Goal: Task Accomplishment & Management: Manage account settings

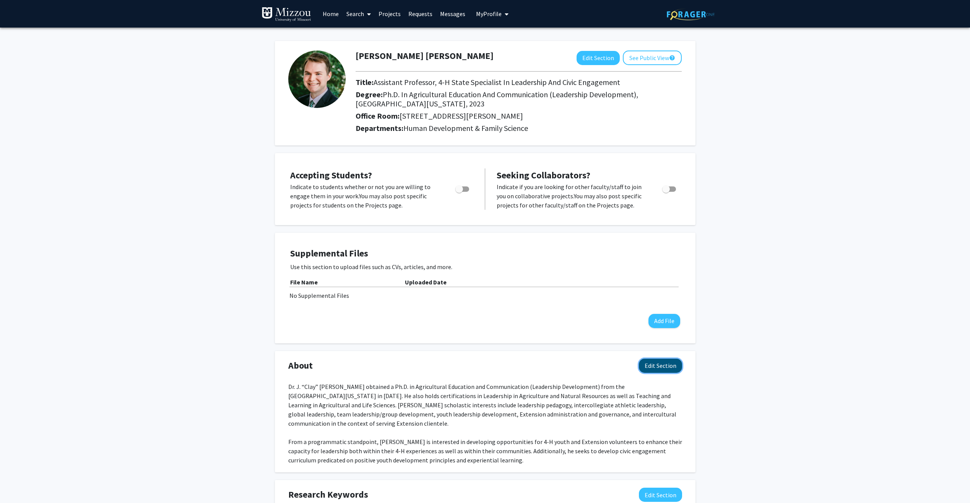
click at [670, 367] on button "Edit Section" at bounding box center [660, 365] width 43 height 14
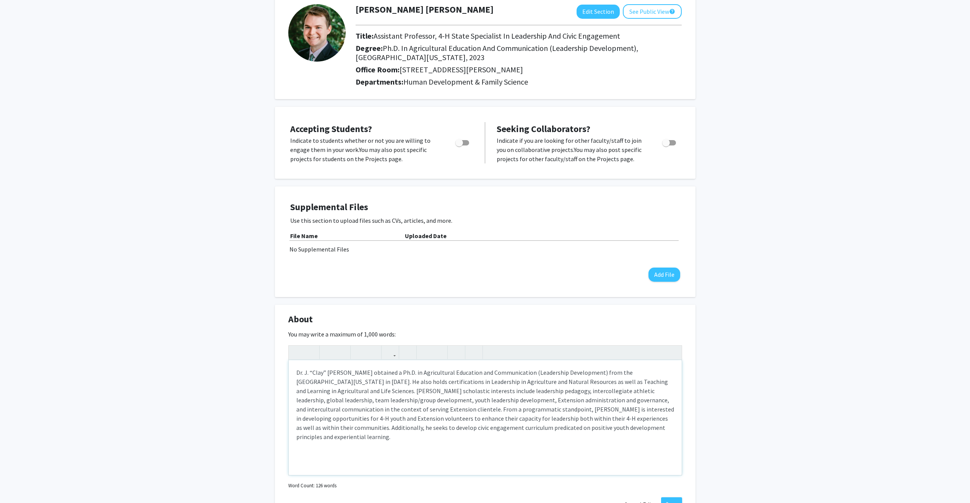
scroll to position [115, 0]
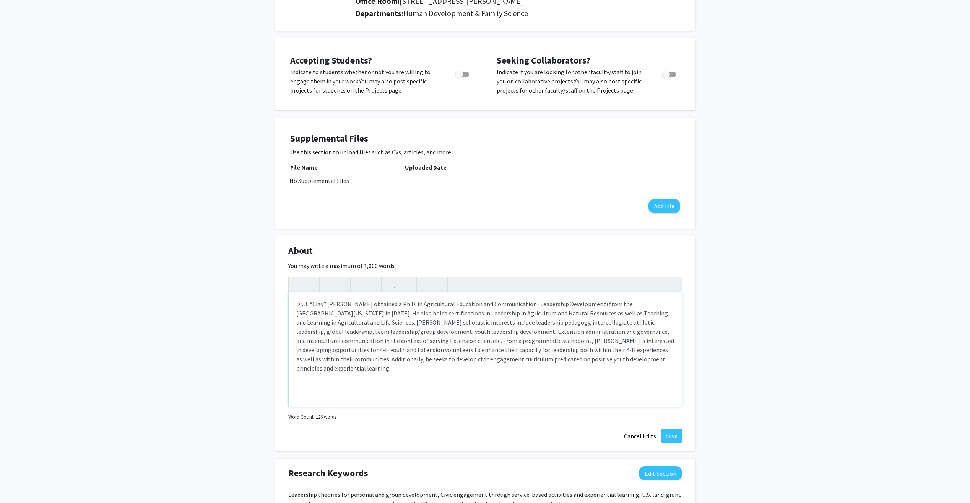
click at [433, 353] on div "Dr. J. “Clay” [PERSON_NAME] obtained a Ph.D. in Agricultural Education and Comm…" at bounding box center [485, 348] width 393 height 115
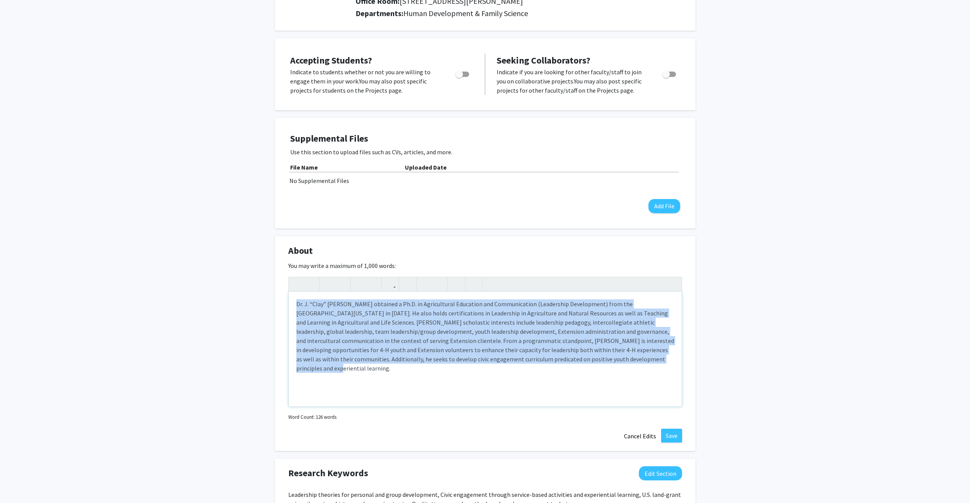
click at [433, 353] on div "Dr. J. “Clay” [PERSON_NAME] obtained a Ph.D. in Agricultural Education and Comm…" at bounding box center [485, 348] width 393 height 115
paste div "Note to users with screen readers: Please deactivate our accessibility plugin f…"
type textarea "<l>Ip. D. “Sita” Consec adipisci e Se.D. ei Temporincidi Utlaboree dol Magnaali…"
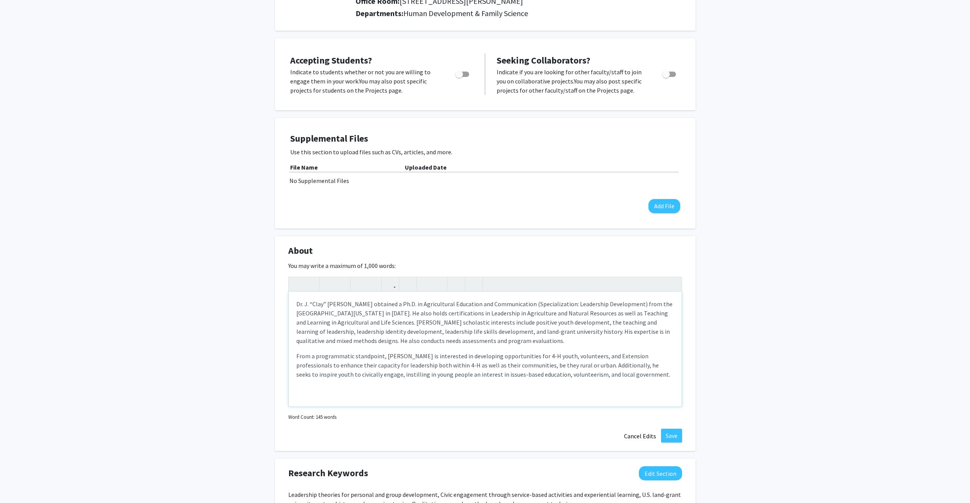
type textarea "<l>Ip. D. “Sita” Consec adipisci e Se.D. ei Temporincidi Utlaboree dol Magnaali…"
click at [669, 434] on button "Save" at bounding box center [671, 435] width 21 height 14
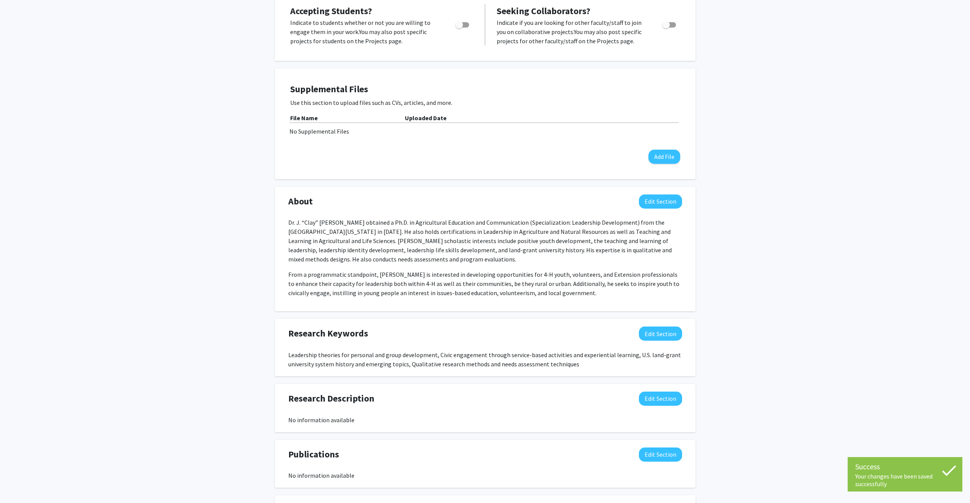
scroll to position [229, 0]
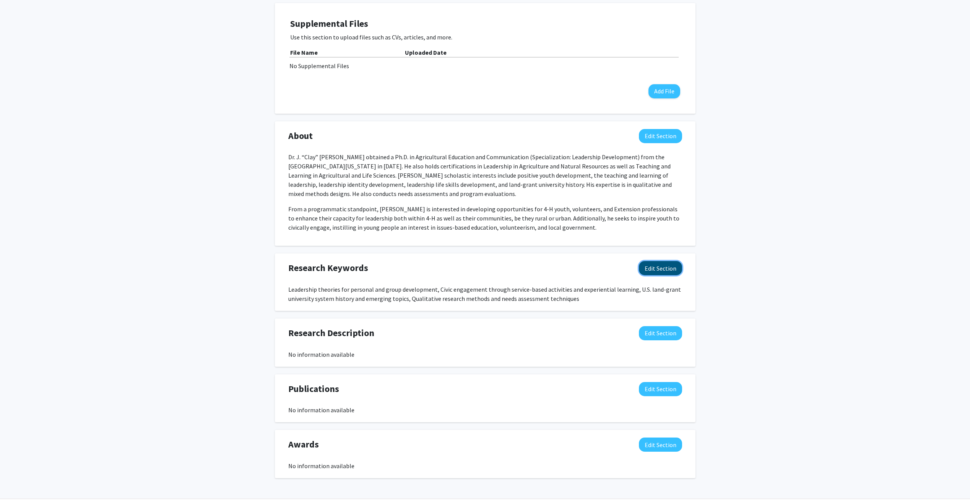
click at [663, 269] on button "Edit Section" at bounding box center [660, 268] width 43 height 14
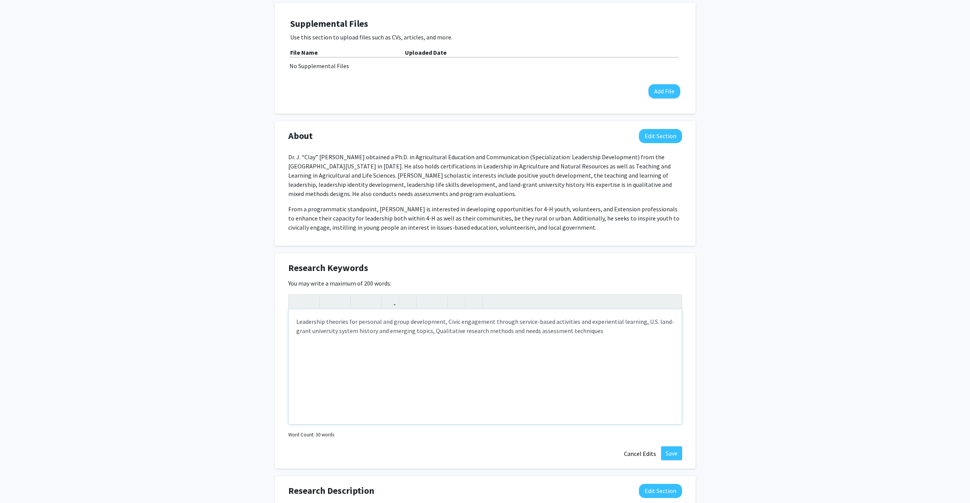
click at [458, 330] on div "Leadership theories for personal and group development, Civic engagement throug…" at bounding box center [485, 366] width 393 height 115
click at [506, 331] on div "Leadership theories for personal and group development, Civic engagement throug…" at bounding box center [485, 366] width 393 height 115
click at [579, 332] on div "Leadership theories for personal and group development, Civic engagement throug…" at bounding box center [485, 366] width 393 height 115
drag, startPoint x: 377, startPoint y: 331, endPoint x: 428, endPoint y: 330, distance: 50.5
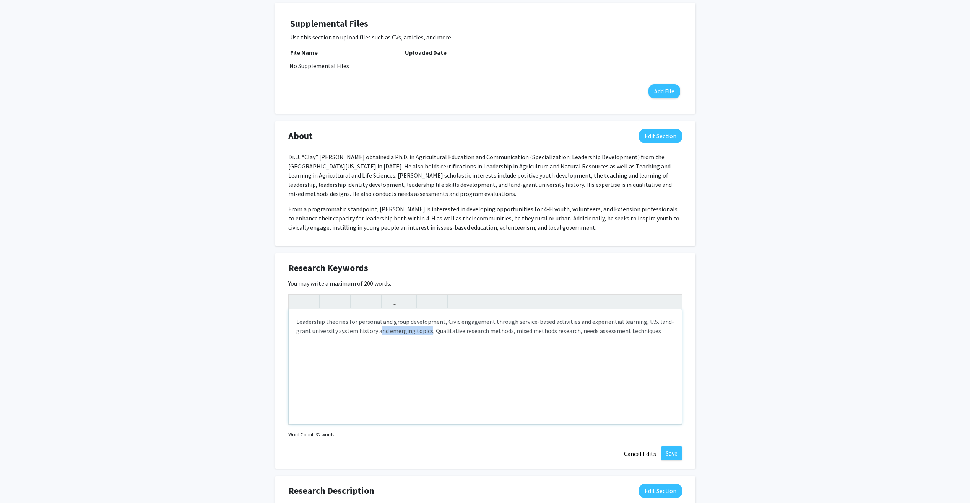
click at [428, 330] on div "Leadership theories for personal and group development, Civic engagement throug…" at bounding box center [485, 366] width 393 height 115
click at [347, 331] on div "Leadership theories for personal and group development, Civic engagement throug…" at bounding box center [485, 366] width 393 height 115
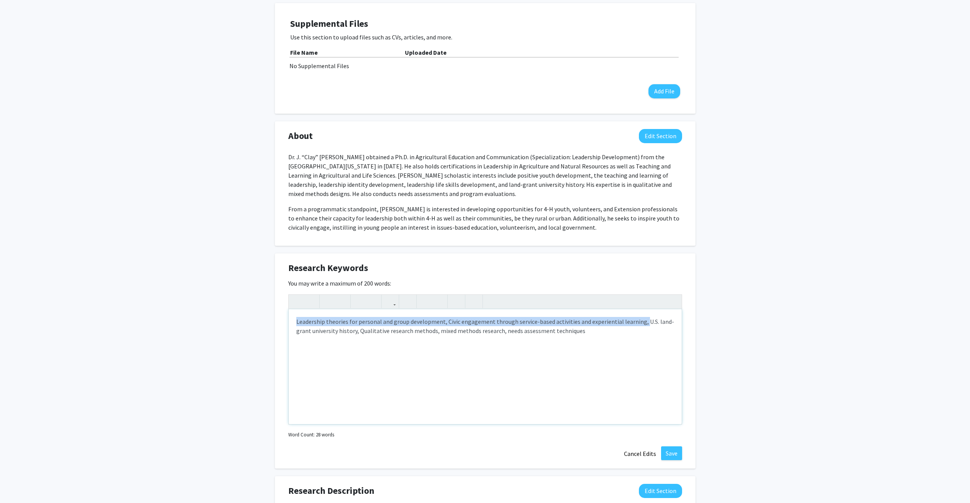
drag, startPoint x: 297, startPoint y: 323, endPoint x: 640, endPoint y: 318, distance: 343.5
click at [640, 318] on div "Leadership theories for personal and group development, Civic engagement throug…" at bounding box center [485, 366] width 393 height 115
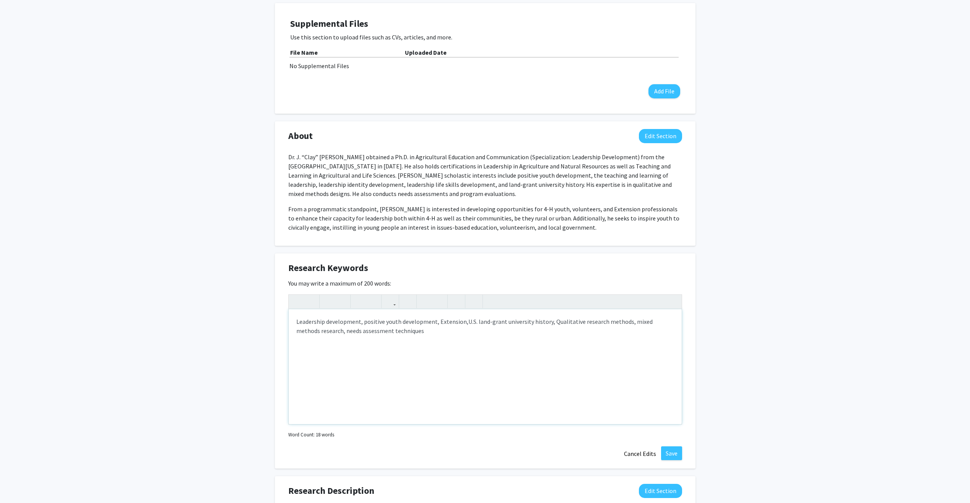
type textarea "Leadership development, positive youth development, Extension, U.S. land-grant …"
click at [672, 451] on button "Save" at bounding box center [671, 453] width 21 height 14
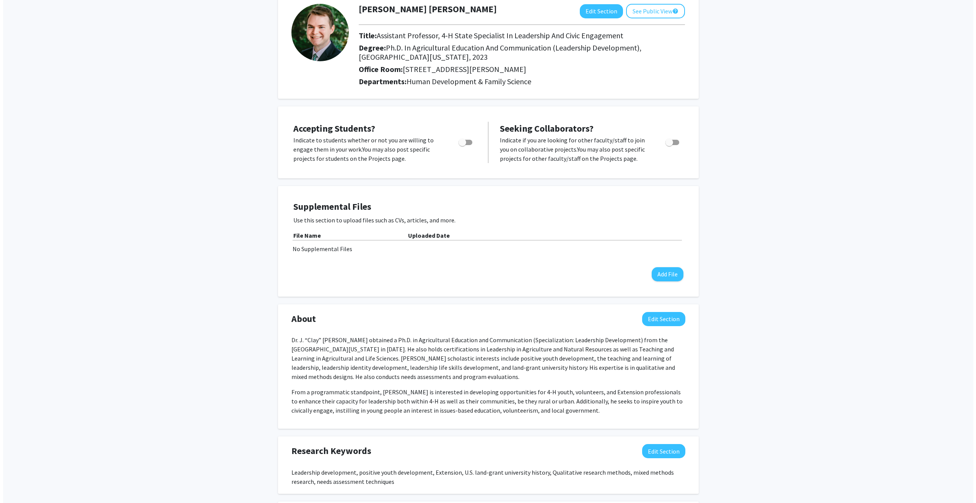
scroll to position [115, 0]
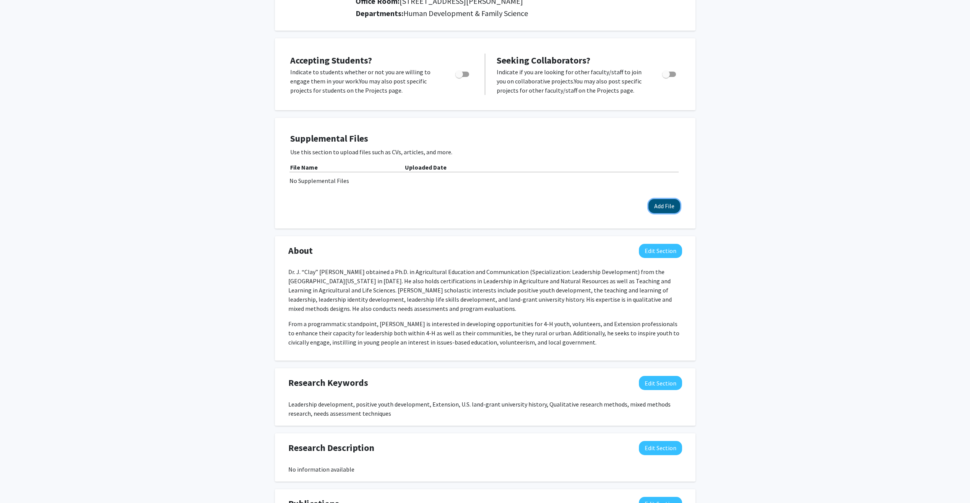
click at [664, 208] on button "Add File" at bounding box center [665, 206] width 32 height 14
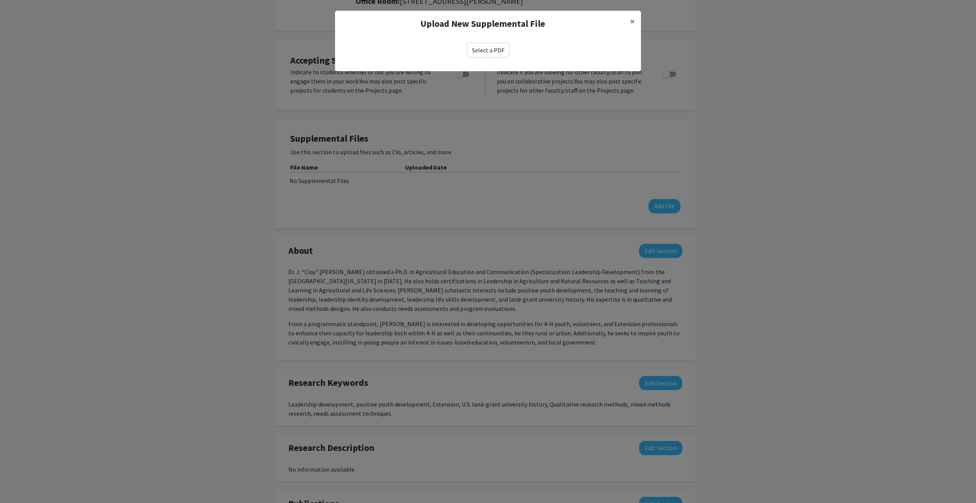
click at [493, 51] on label "Select a PDF" at bounding box center [488, 50] width 42 height 15
click at [0, 0] on input "Select a PDF" at bounding box center [0, 0] width 0 height 0
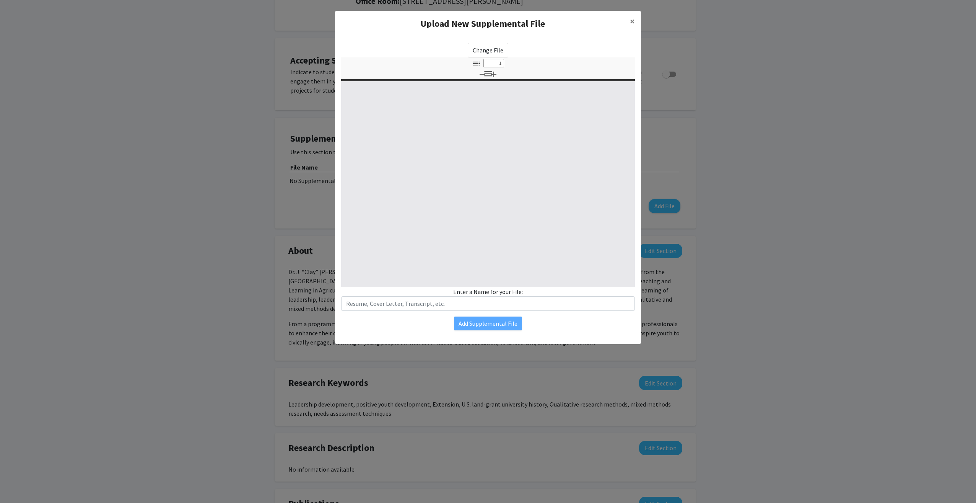
select select "custom"
type input "0"
select select "custom"
type input "1"
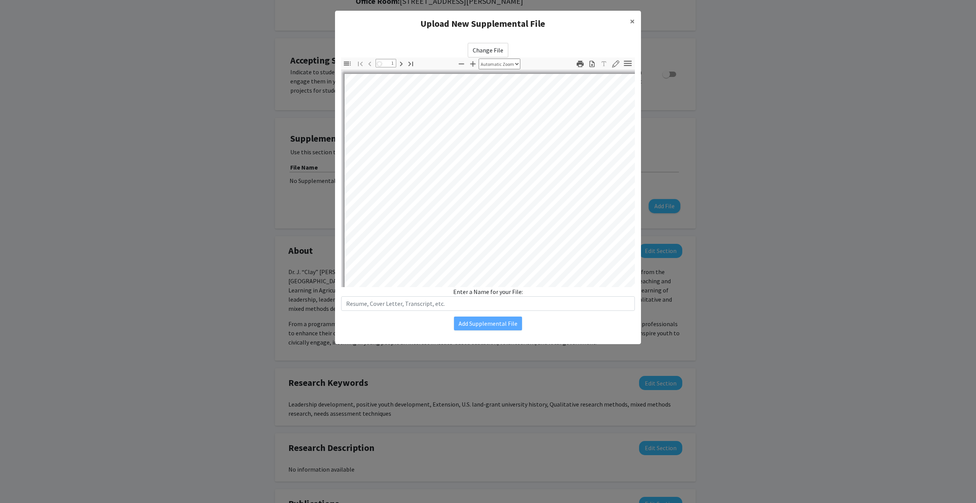
select select "auto"
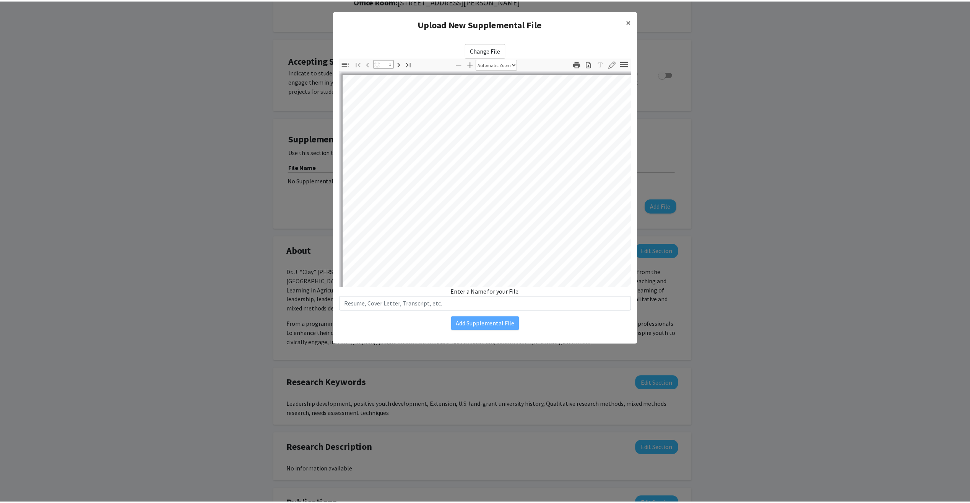
scroll to position [0, 0]
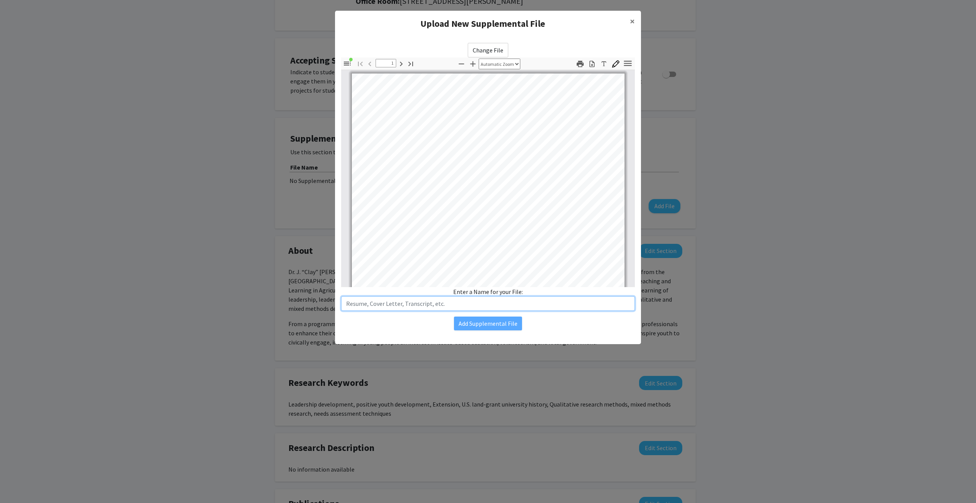
click at [454, 305] on input "text" at bounding box center [488, 303] width 294 height 15
type input "CV Summer 2025"
click at [481, 320] on button "Add Supplemental File" at bounding box center [488, 323] width 68 height 14
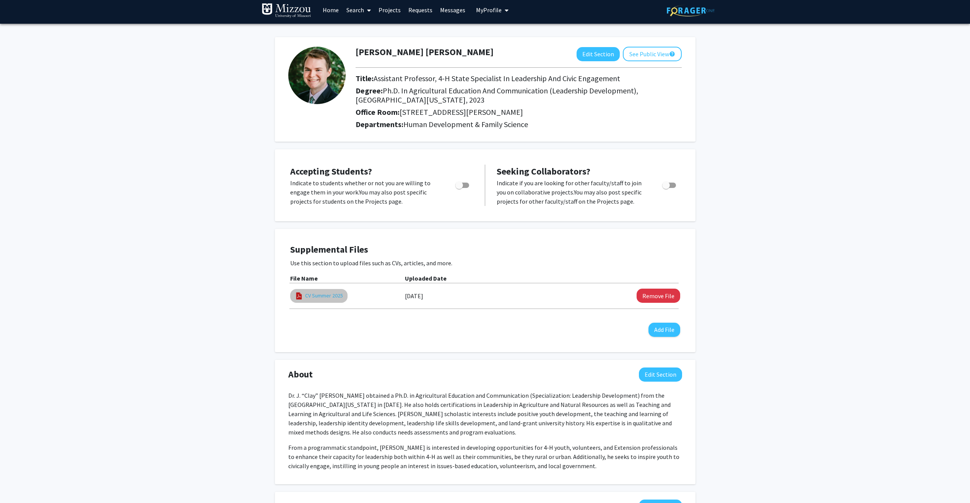
scroll to position [0, 0]
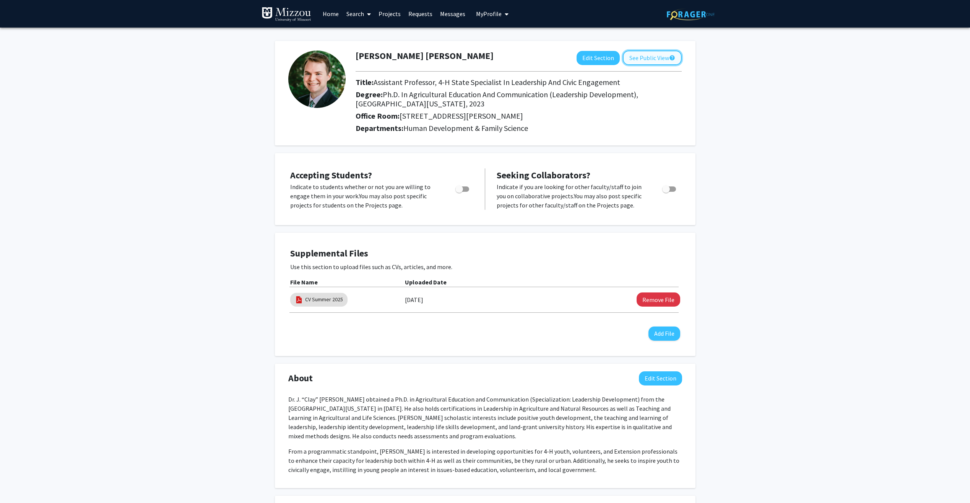
click at [663, 58] on button "See Public View help" at bounding box center [652, 57] width 59 height 15
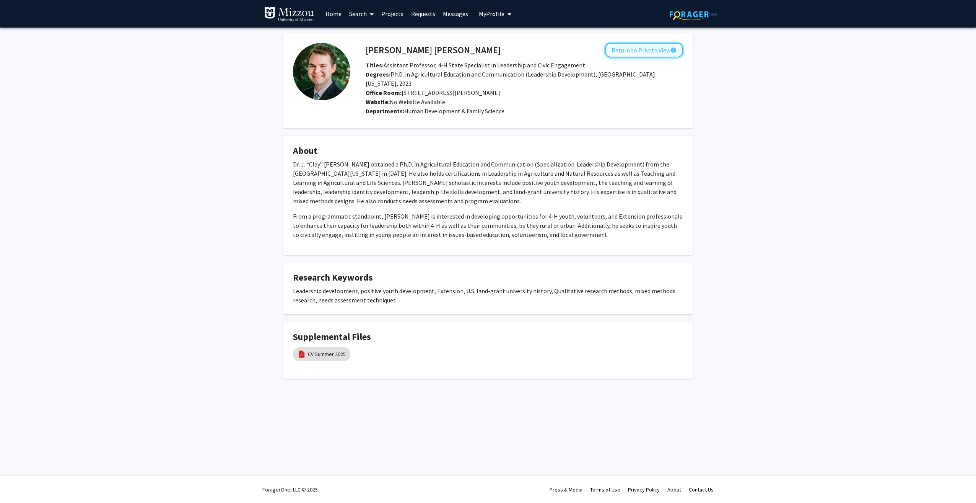
click at [647, 50] on button "Return to Private View help" at bounding box center [644, 50] width 78 height 15
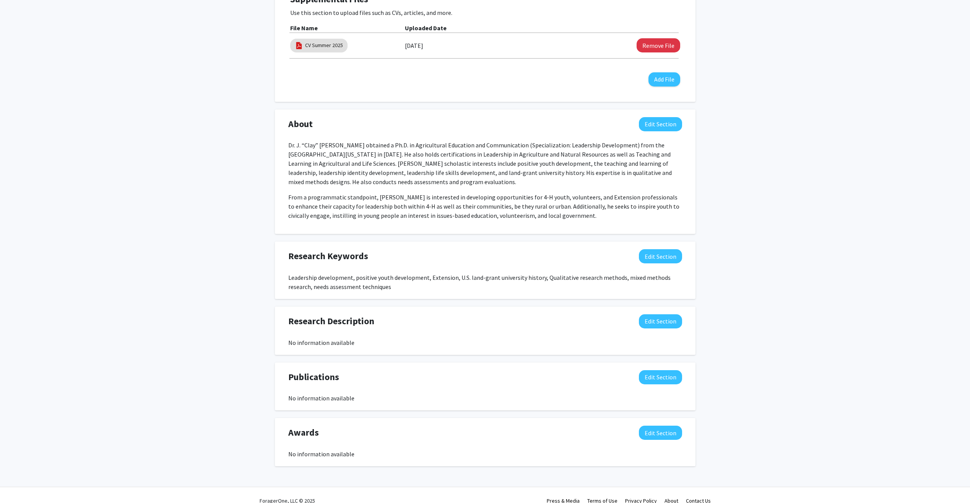
scroll to position [265, 0]
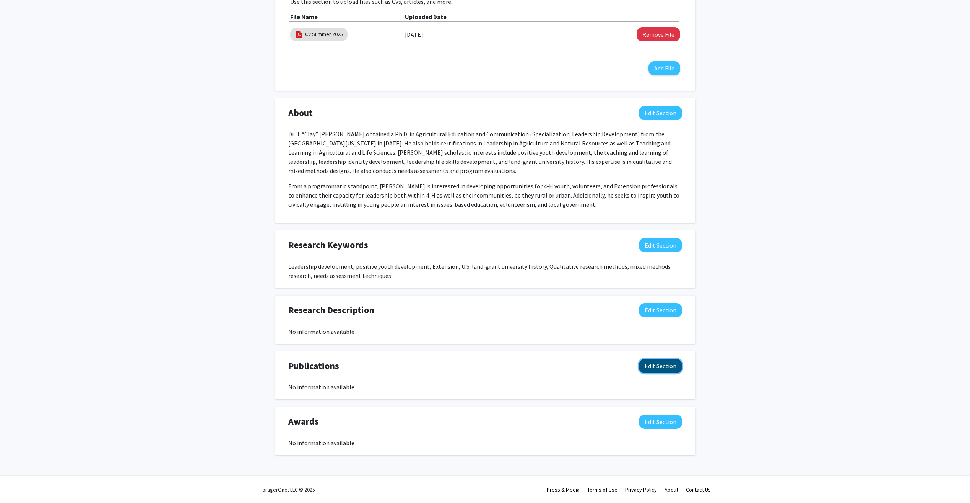
click at [650, 369] on button "Edit Section" at bounding box center [660, 366] width 43 height 14
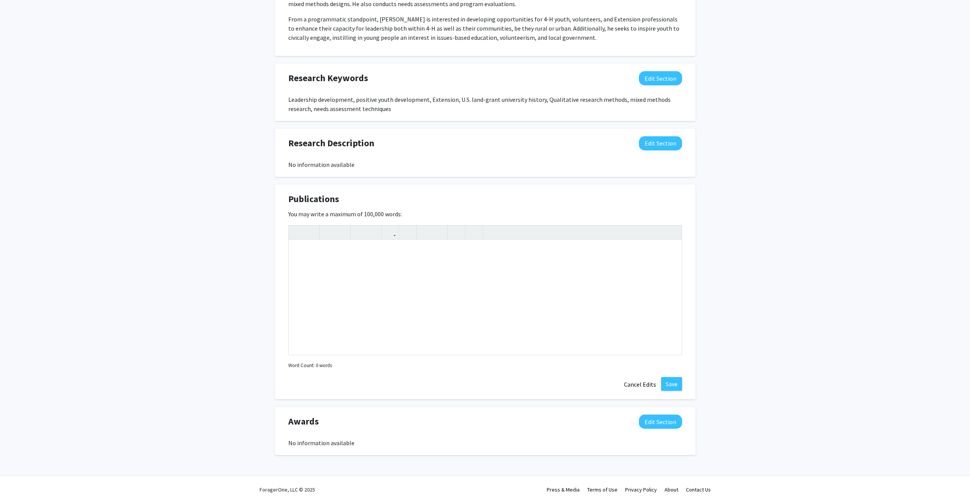
scroll to position [241, 0]
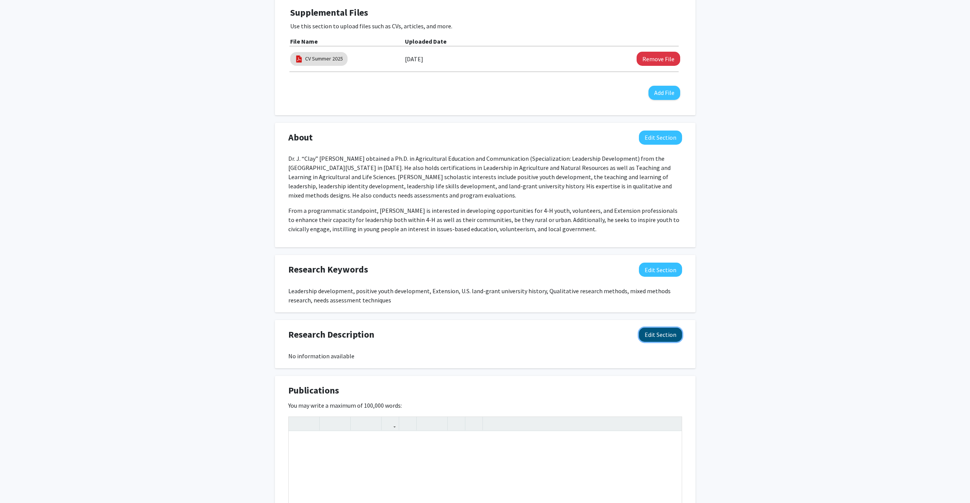
click at [663, 337] on button "Edit Section" at bounding box center [660, 334] width 43 height 14
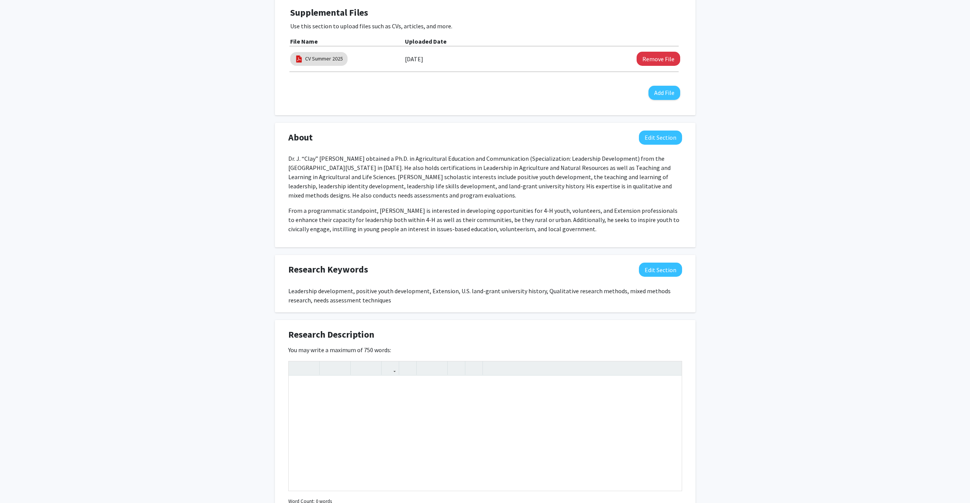
scroll to position [394, 0]
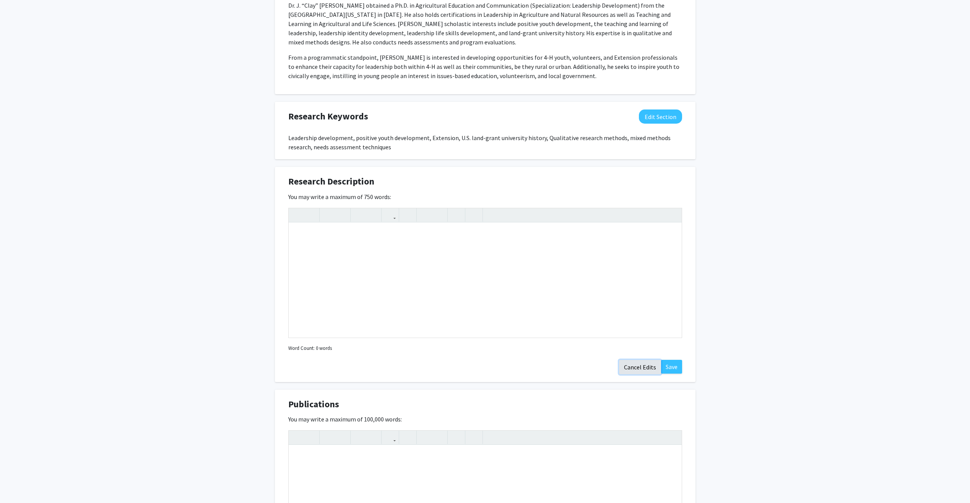
click at [647, 369] on button "Cancel Edits" at bounding box center [640, 367] width 42 height 15
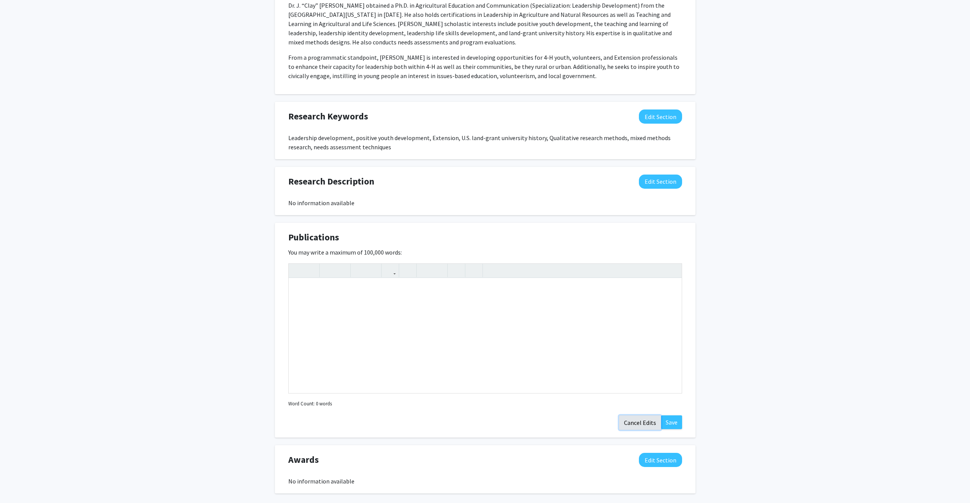
click at [635, 418] on button "Cancel Edits" at bounding box center [640, 422] width 42 height 15
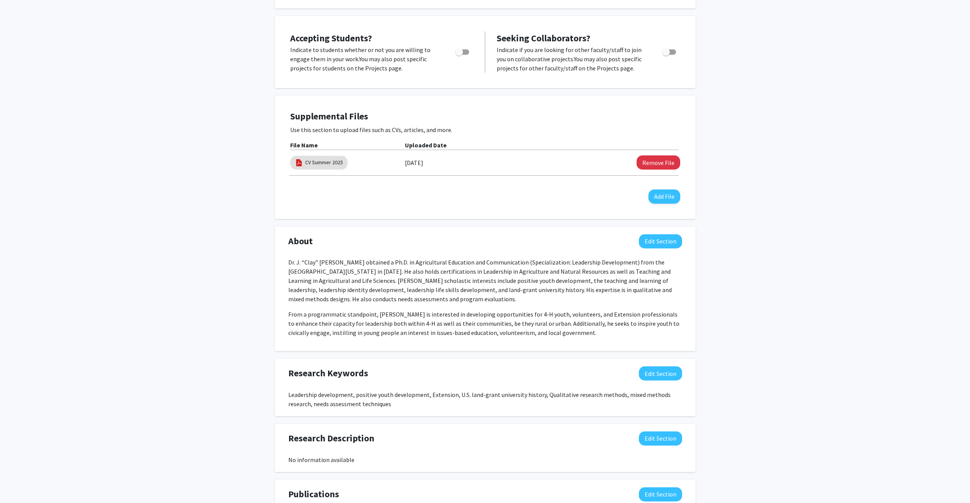
scroll to position [0, 0]
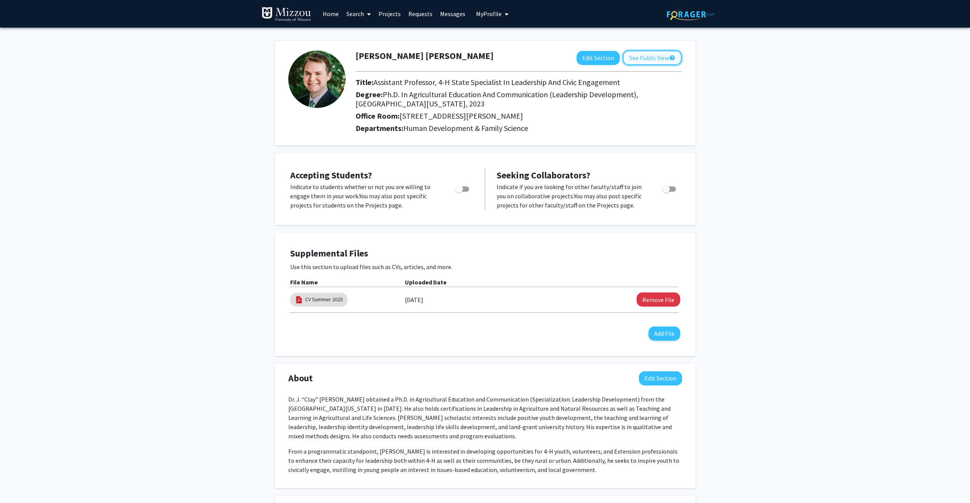
click at [648, 62] on button "See Public View help" at bounding box center [652, 57] width 59 height 15
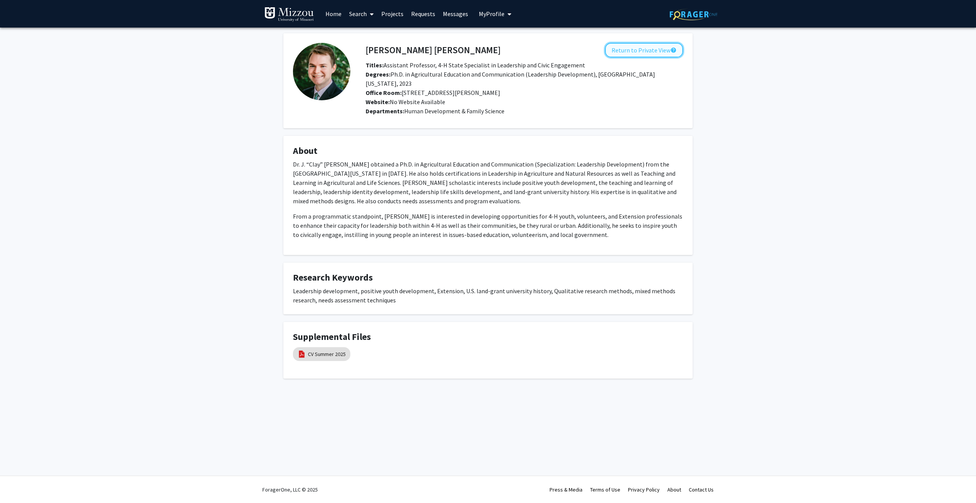
click at [638, 51] on button "Return to Private View help" at bounding box center [644, 50] width 78 height 15
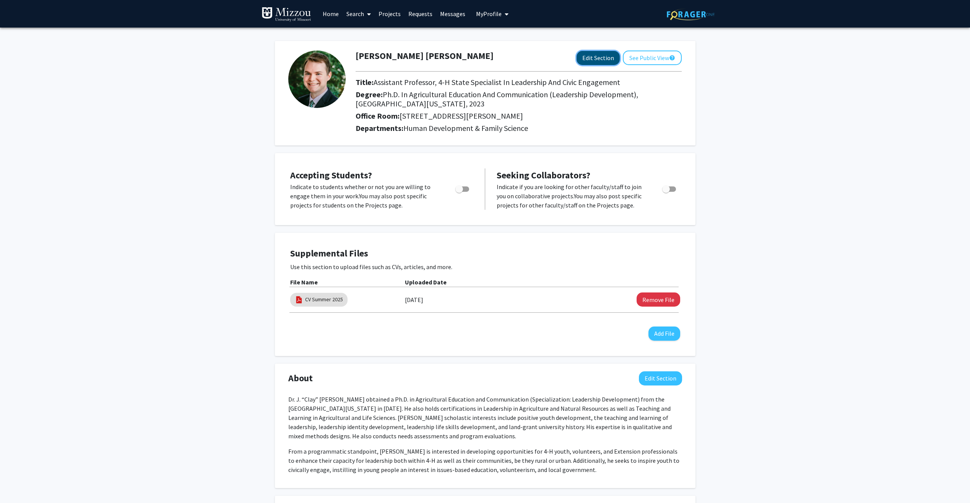
click at [593, 54] on button "Edit Section" at bounding box center [598, 58] width 43 height 14
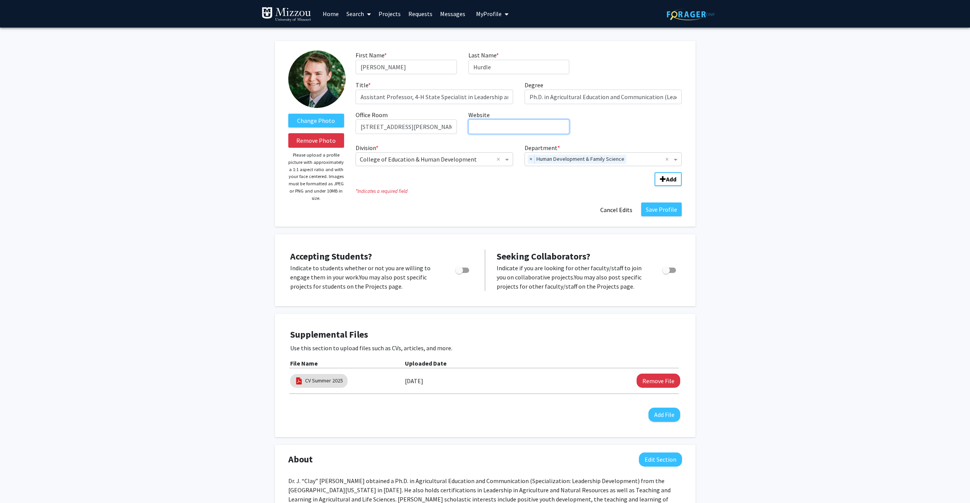
click at [490, 129] on input "Website required" at bounding box center [519, 126] width 101 height 15
paste input "[URL][DOMAIN_NAME][US_STATE][PERSON_NAME]"
type input "[URL][DOMAIN_NAME][US_STATE][PERSON_NAME]"
click at [658, 207] on button "Save Profile" at bounding box center [661, 209] width 41 height 14
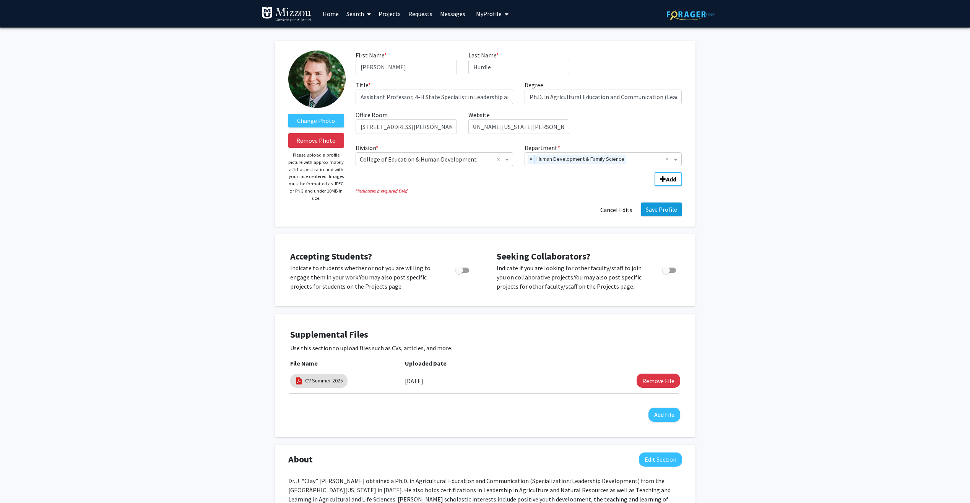
scroll to position [0, 0]
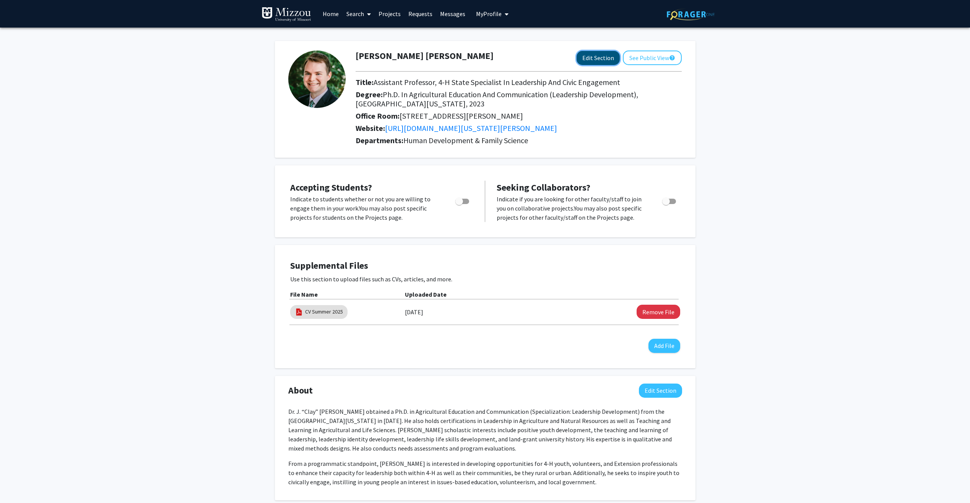
click at [598, 58] on button "Edit Section" at bounding box center [598, 58] width 43 height 14
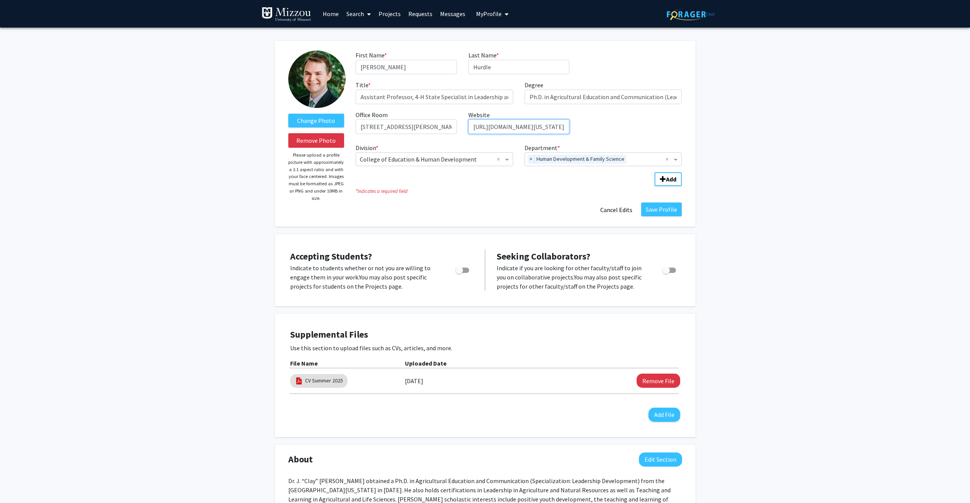
click at [525, 127] on input "[URL][DOMAIN_NAME][US_STATE][PERSON_NAME]" at bounding box center [519, 126] width 101 height 15
paste input "[DOMAIN_NAME][URL][PERSON_NAME]"
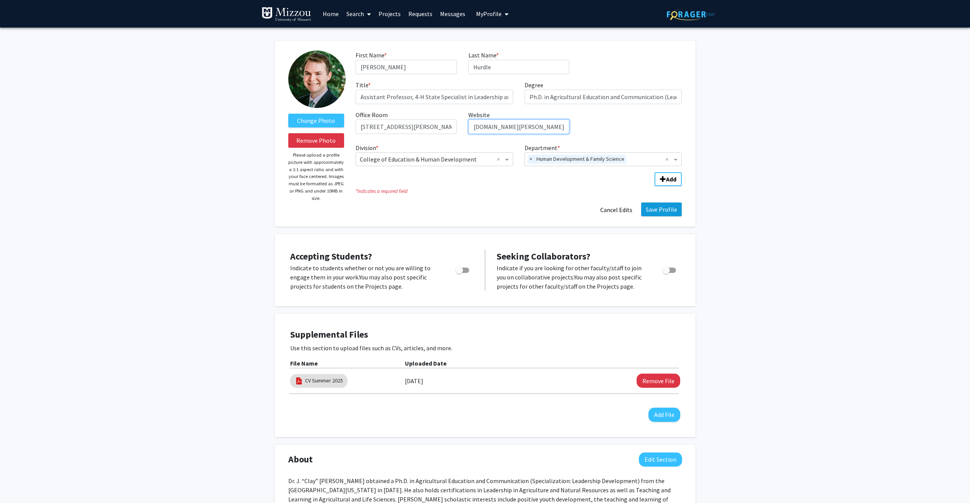
type input "[URL][DOMAIN_NAME][PERSON_NAME]"
click at [657, 208] on button "Save Profile" at bounding box center [661, 209] width 41 height 14
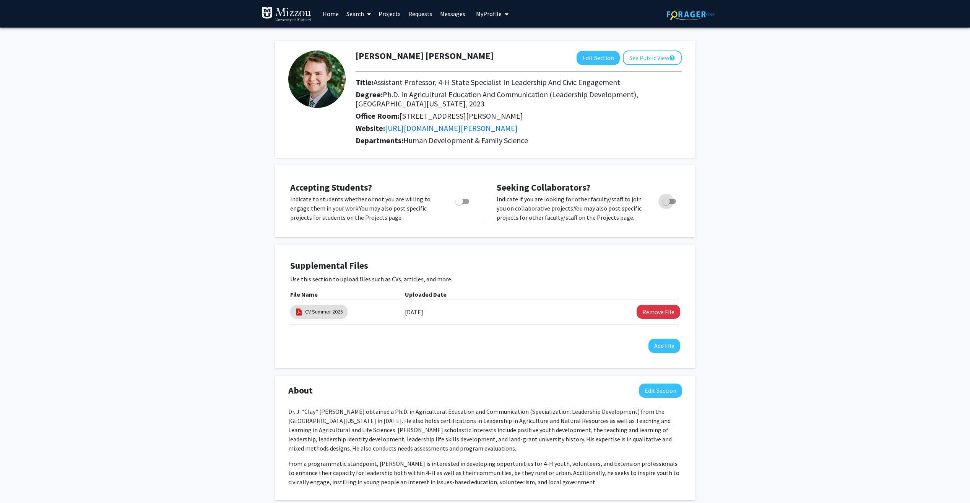
click at [670, 202] on span "Toggle" at bounding box center [669, 200] width 14 height 5
click at [666, 204] on input "Toggle" at bounding box center [666, 204] width 0 height 0
checkbox input "true"
click at [464, 200] on span "Toggle" at bounding box center [463, 200] width 14 height 5
click at [459, 204] on input "Would you like to permit student requests?" at bounding box center [459, 204] width 0 height 0
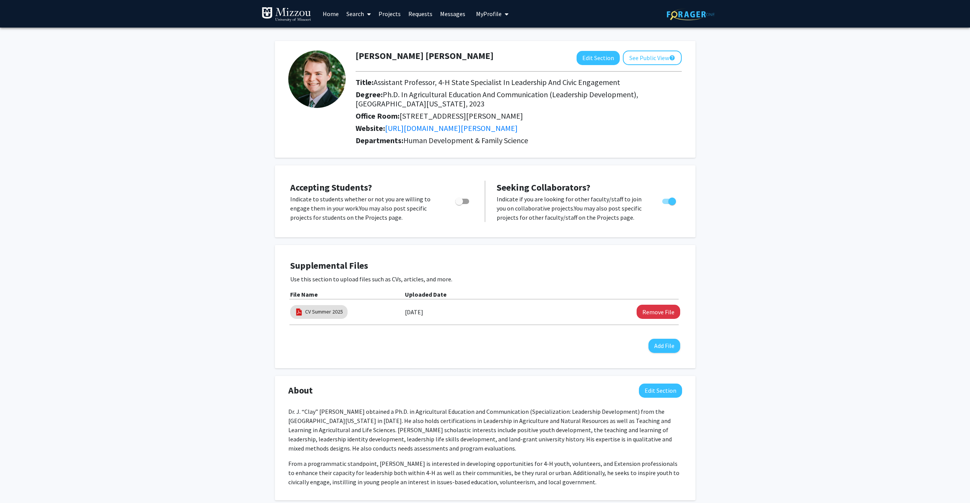
checkbox input "true"
click at [658, 55] on button "See Public View help" at bounding box center [652, 57] width 59 height 15
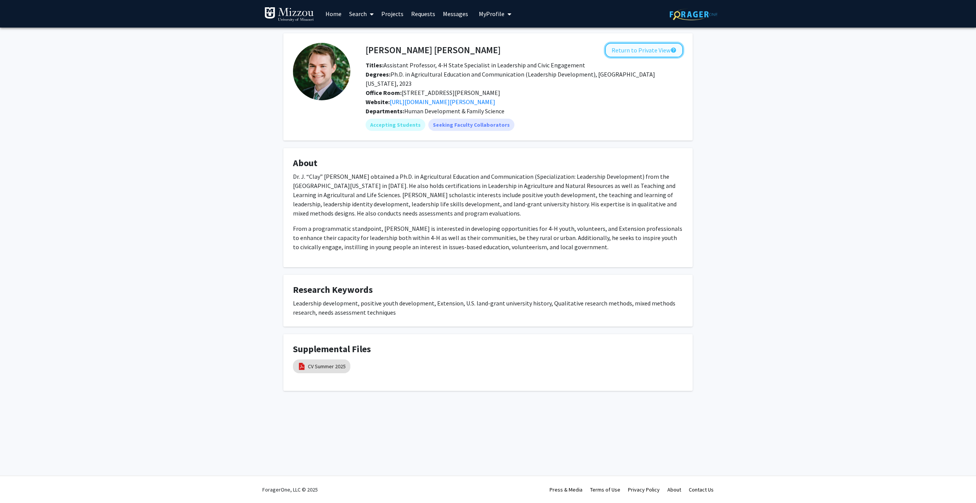
click at [643, 47] on button "Return to Private View help" at bounding box center [644, 50] width 78 height 15
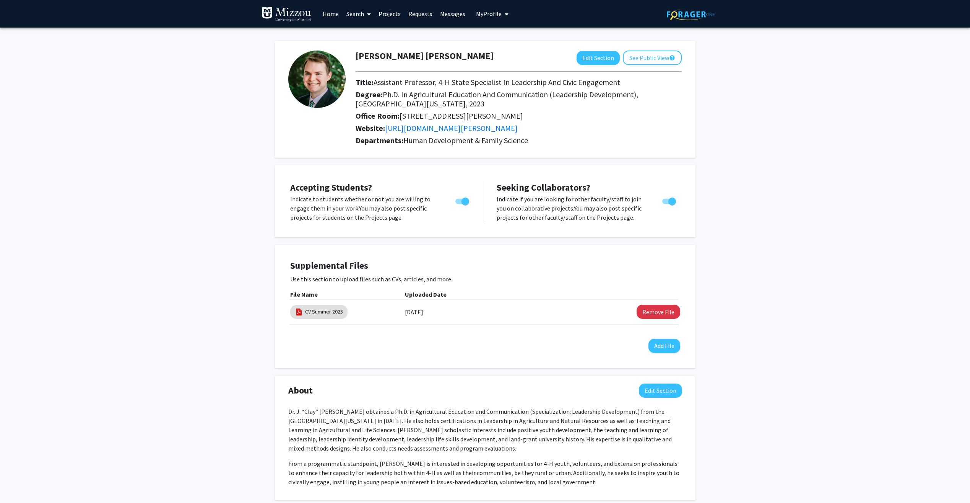
click at [368, 14] on icon at bounding box center [369, 14] width 4 height 6
click at [372, 48] on span "Students" at bounding box center [366, 50] width 47 height 15
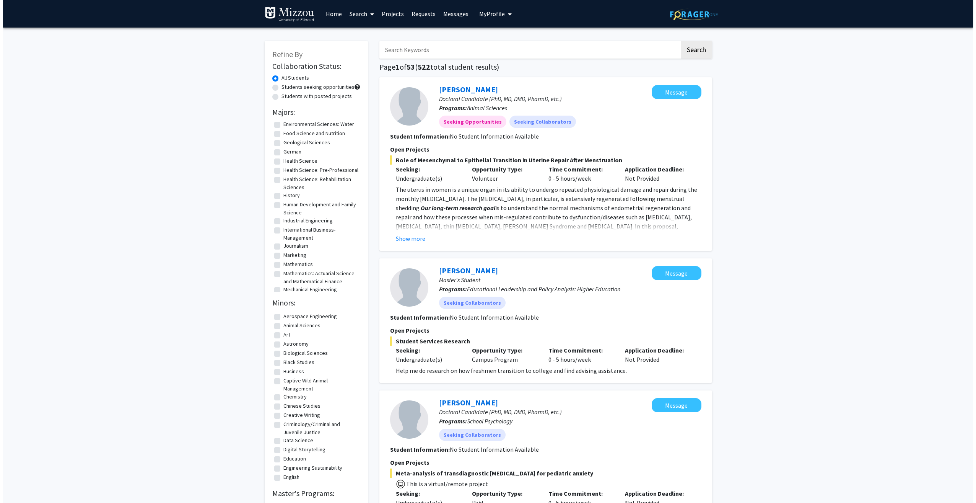
scroll to position [306, 0]
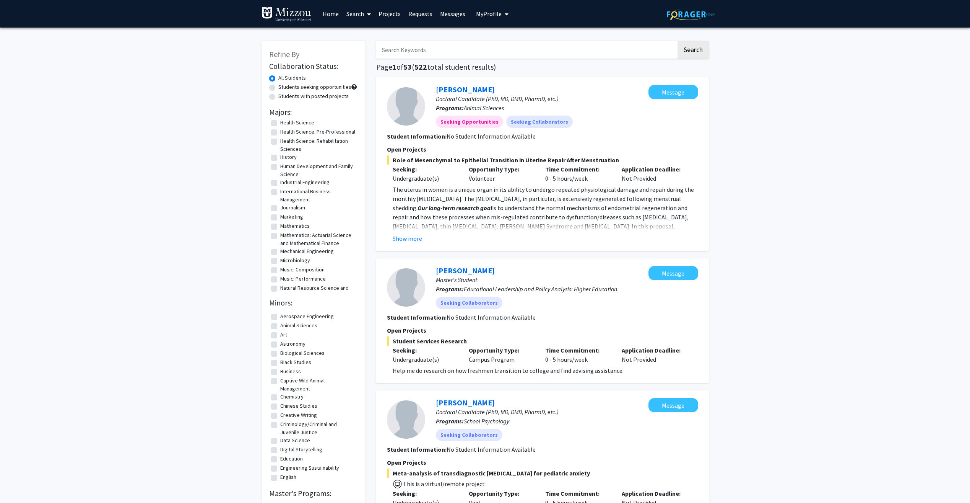
click at [276, 177] on fg-checkbox "Human Development and Family Science Human Development and Family Science" at bounding box center [313, 170] width 84 height 16
click at [280, 174] on label "Human Development and Family Science" at bounding box center [317, 170] width 75 height 16
click at [280, 167] on input "Human Development and Family Science" at bounding box center [282, 164] width 5 height 5
checkbox input "true"
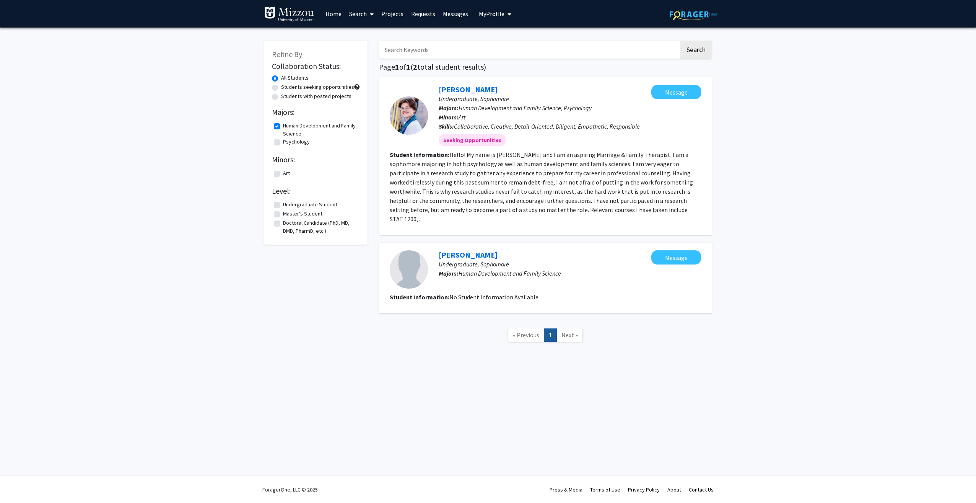
click at [283, 125] on label "Human Development and Family Science" at bounding box center [320, 130] width 75 height 16
click at [283, 125] on input "Human Development and Family Science" at bounding box center [285, 124] width 5 height 5
checkbox input "false"
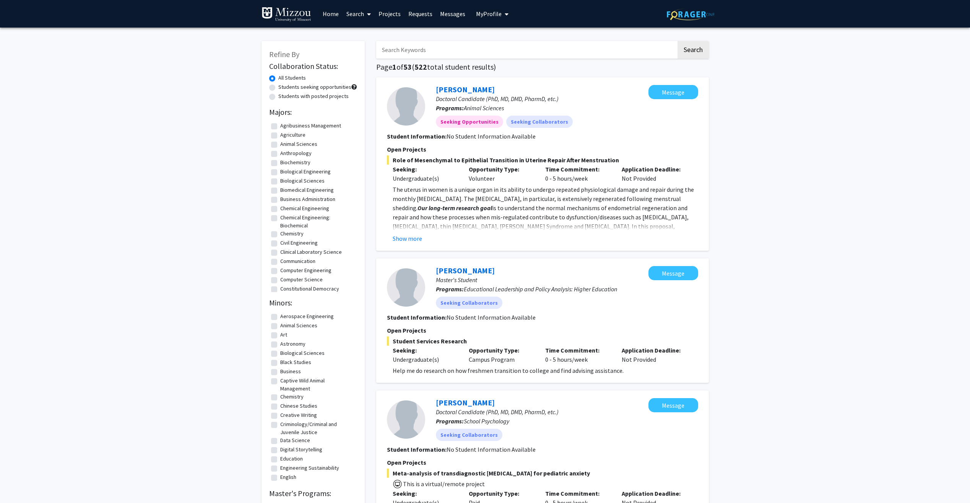
click at [280, 136] on label "Agriculture" at bounding box center [292, 135] width 25 height 8
click at [280, 136] on input "Agriculture" at bounding box center [282, 133] width 5 height 5
checkbox input "true"
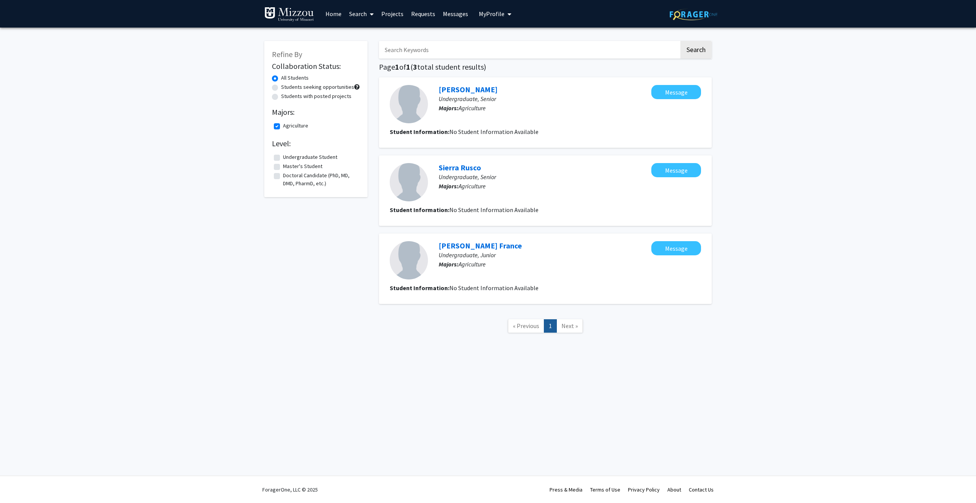
click at [283, 127] on label "Agriculture" at bounding box center [295, 126] width 25 height 8
click at [283, 127] on input "Agriculture" at bounding box center [285, 124] width 5 height 5
checkbox input "false"
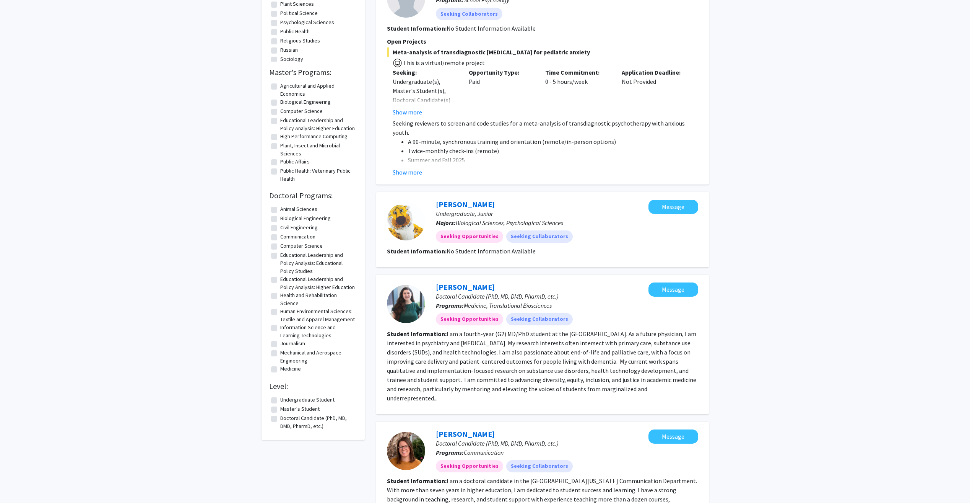
click at [280, 285] on label "Educational Leadership and Policy Analysis: Higher Education" at bounding box center [317, 283] width 75 height 16
click at [280, 280] on input "Educational Leadership and Policy Analysis: Higher Education" at bounding box center [282, 277] width 5 height 5
checkbox input "true"
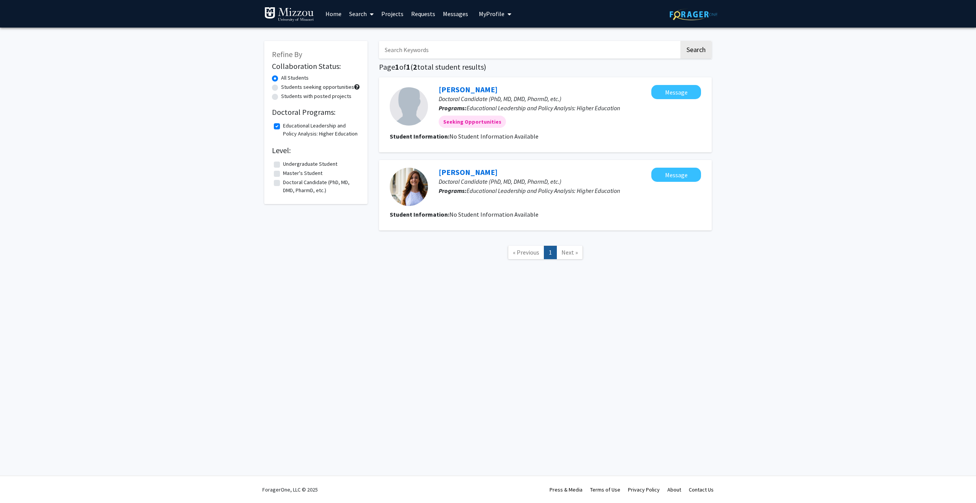
click at [283, 126] on label "Educational Leadership and Policy Analysis: Higher Education" at bounding box center [320, 130] width 75 height 16
click at [283, 126] on input "Educational Leadership and Policy Analysis: Higher Education" at bounding box center [285, 124] width 5 height 5
checkbox input "false"
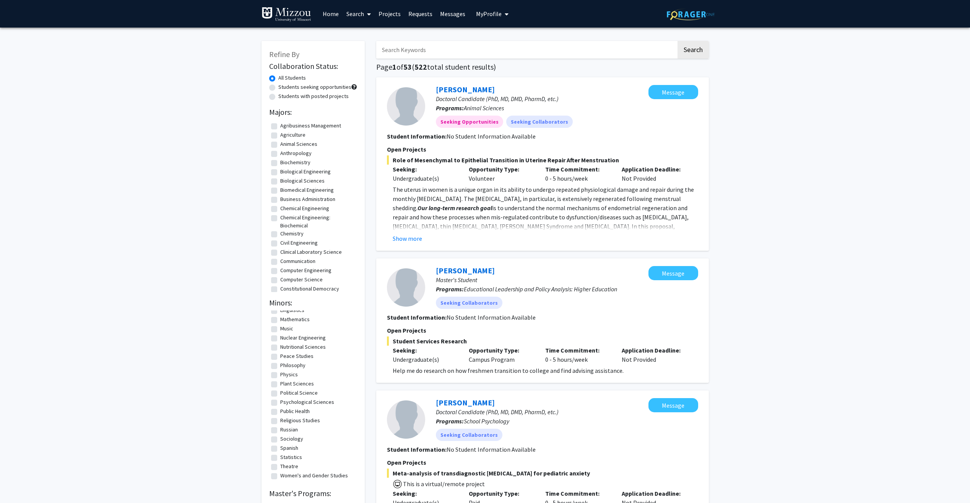
click at [498, 14] on span "My Profile" at bounding box center [489, 14] width 26 height 8
click at [501, 36] on span "[PERSON_NAME] [PERSON_NAME]" at bounding box center [526, 39] width 50 height 17
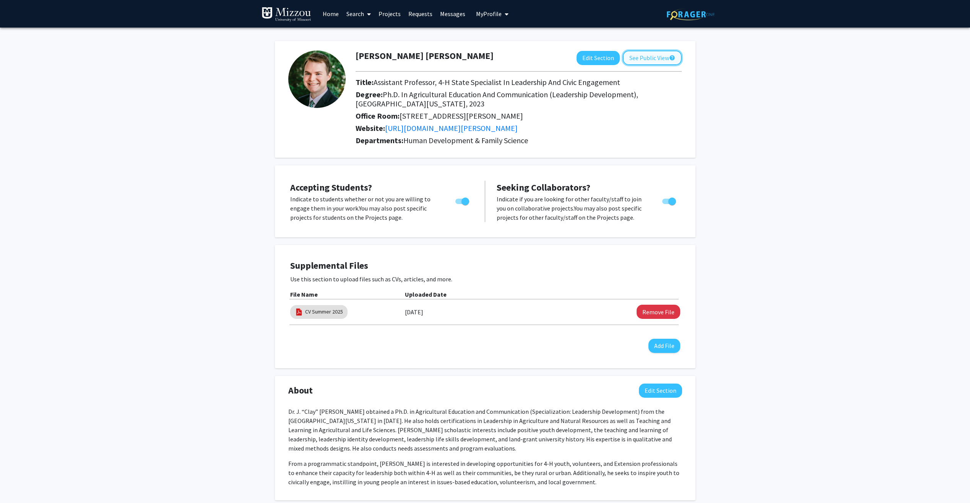
click at [652, 60] on button "See Public View help" at bounding box center [652, 57] width 59 height 15
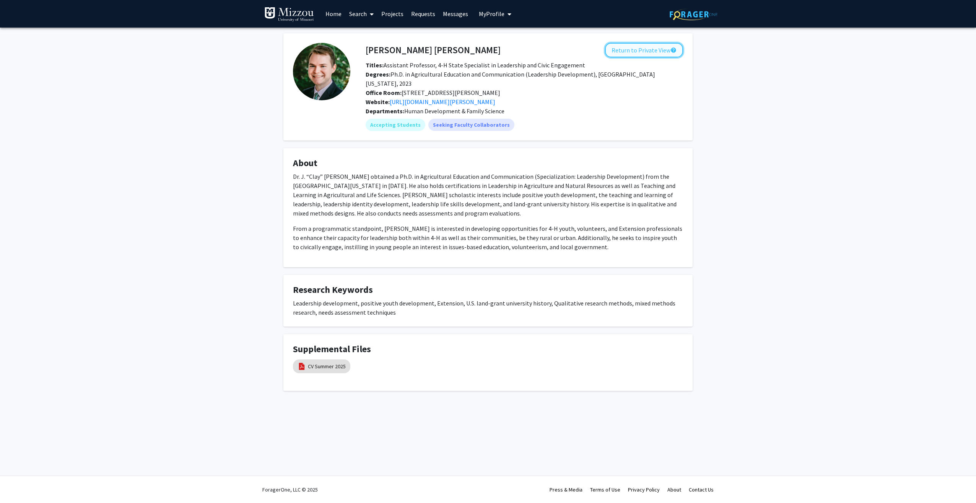
click at [651, 49] on button "Return to Private View help" at bounding box center [644, 50] width 78 height 15
